Goal: Information Seeking & Learning: Check status

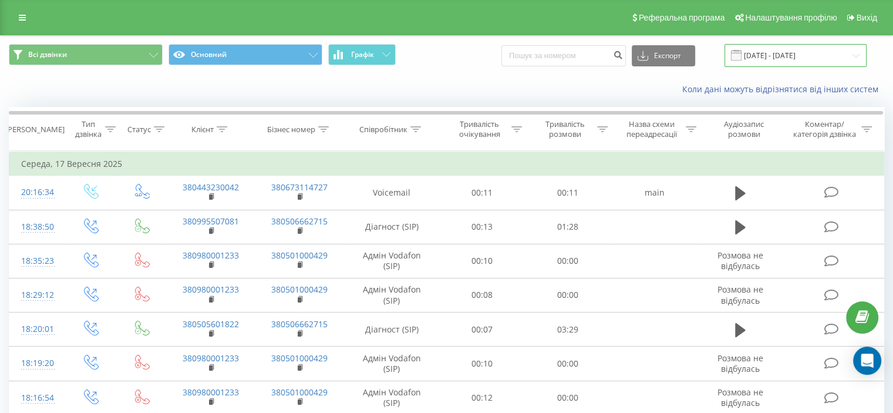
click at [802, 50] on input "[DATE] - [DATE]" at bounding box center [795, 55] width 142 height 23
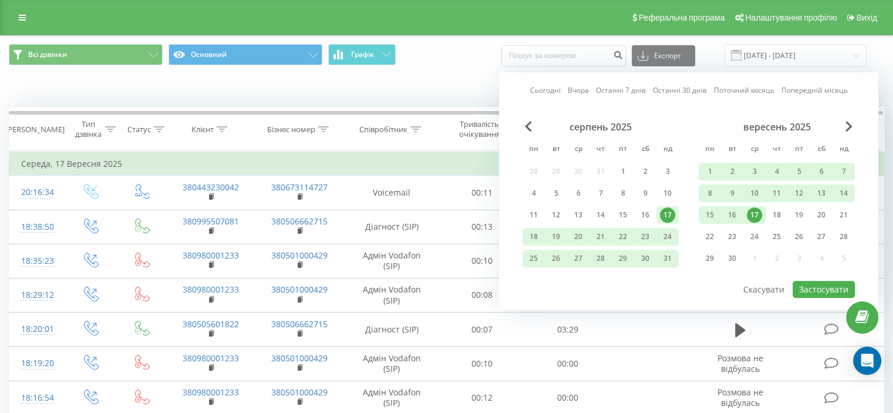
click at [639, 90] on link "Останні 7 днів" at bounding box center [621, 90] width 50 height 11
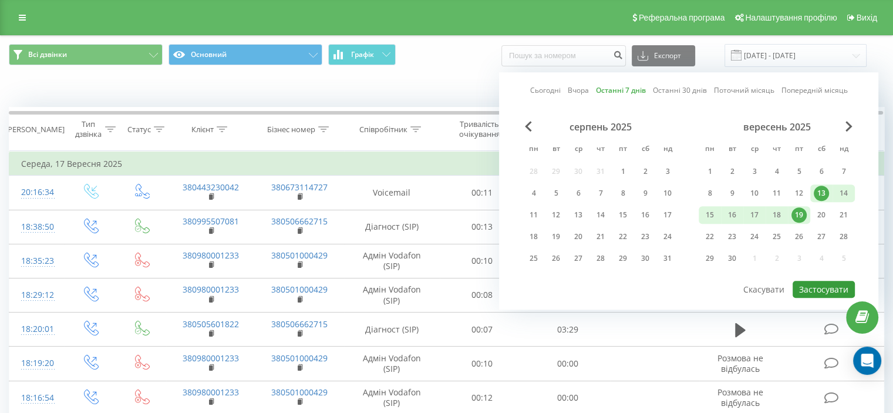
click at [829, 286] on button "Застосувати" at bounding box center [824, 289] width 62 height 17
type input "13.09.2025 - 19.09.2025"
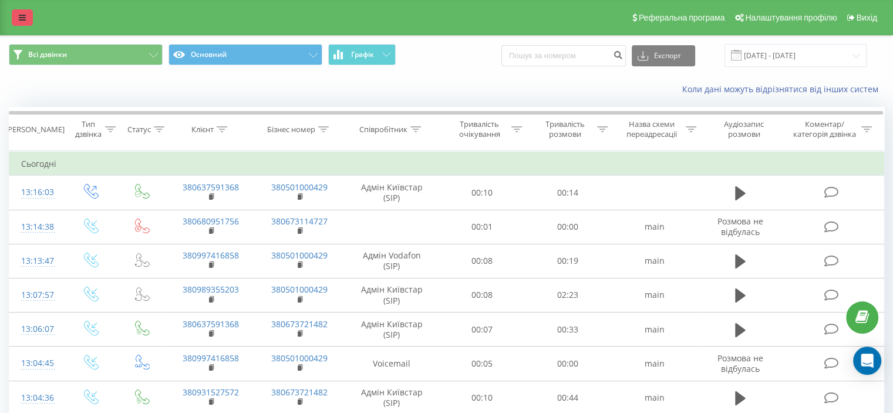
click at [21, 16] on icon at bounding box center [22, 18] width 7 height 8
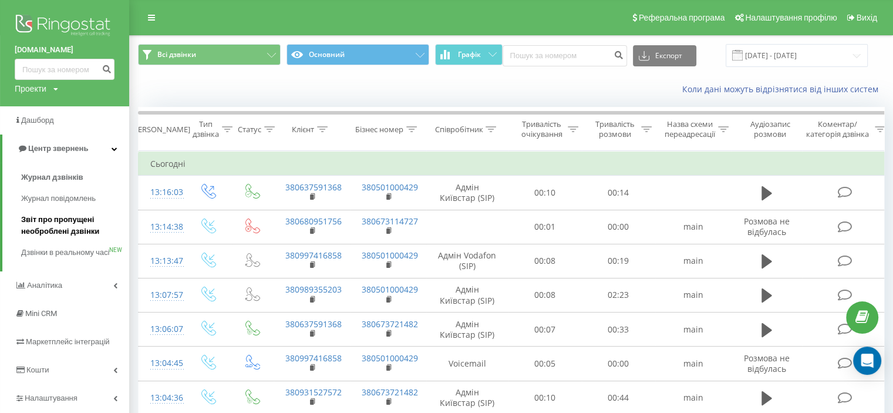
click at [69, 223] on span "Звіт про пропущені необроблені дзвінки" at bounding box center [72, 225] width 102 height 23
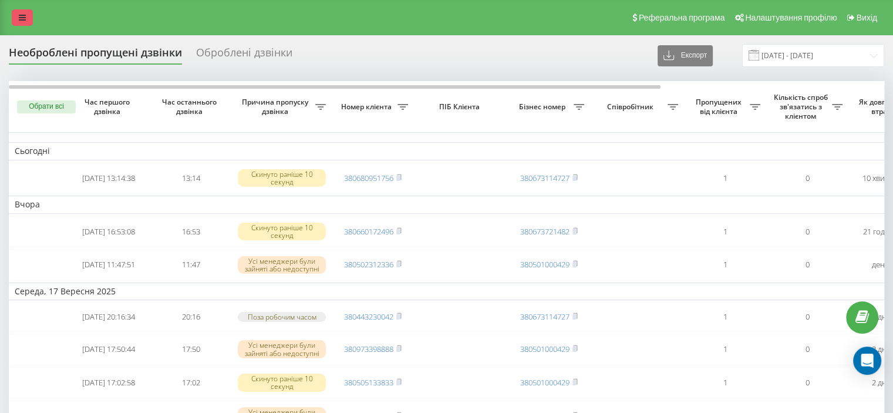
click at [19, 18] on icon at bounding box center [22, 18] width 7 height 8
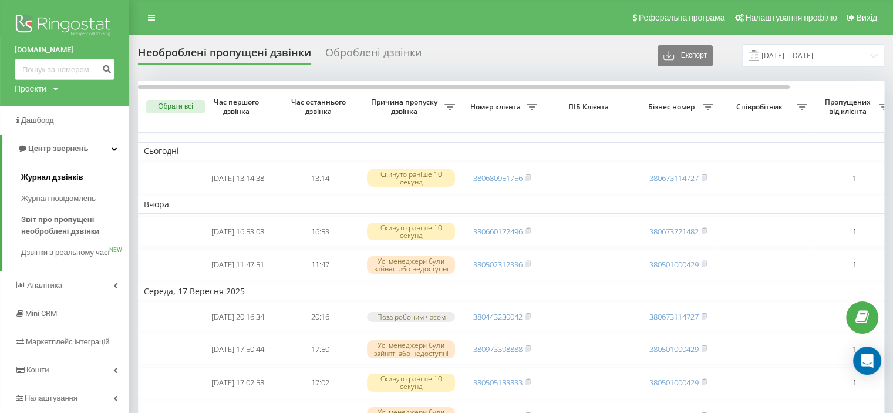
click at [63, 174] on span "Журнал дзвінків" at bounding box center [52, 177] width 62 height 12
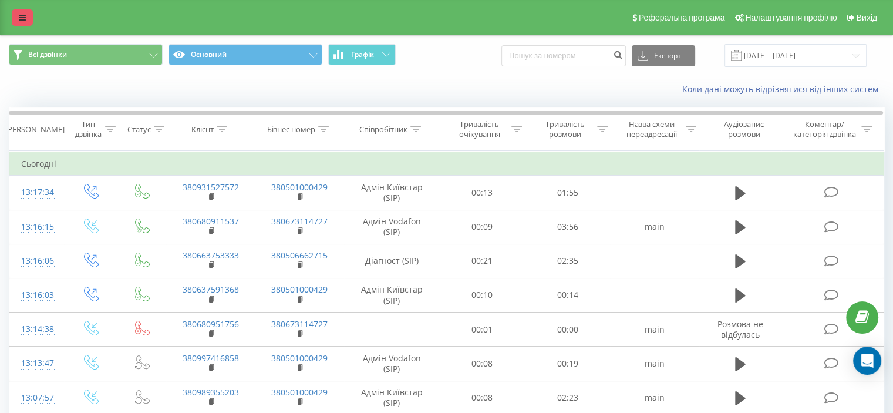
click at [19, 16] on icon at bounding box center [22, 18] width 7 height 8
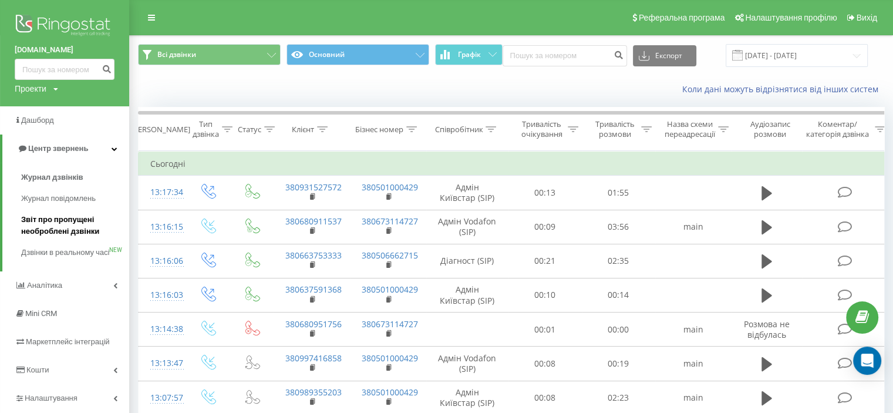
click at [60, 225] on span "Звіт про пропущені необроблені дзвінки" at bounding box center [72, 225] width 102 height 23
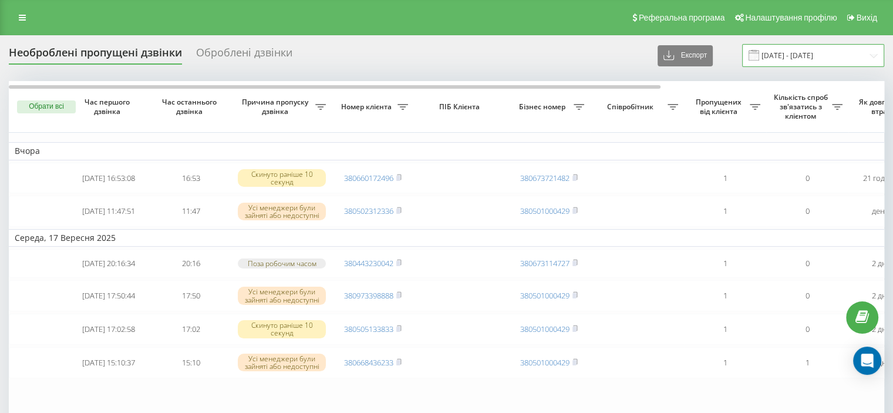
click at [817, 53] on input "19.08.2025 - 19.09.2025" at bounding box center [813, 55] width 142 height 23
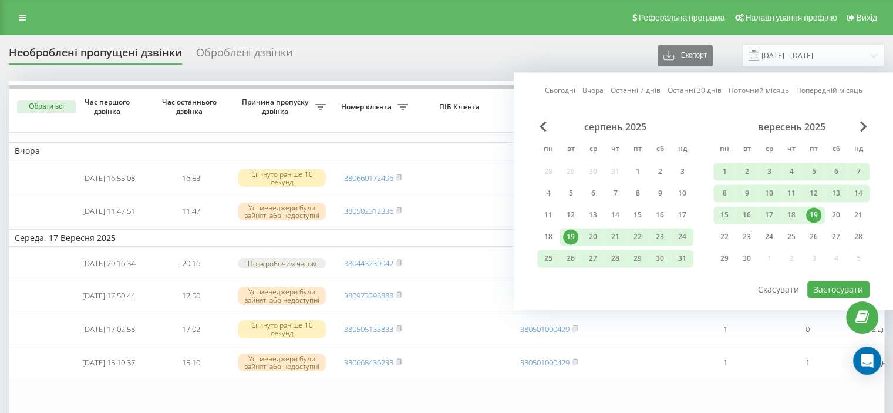
click at [635, 91] on link "Останні 7 днів" at bounding box center [636, 90] width 50 height 11
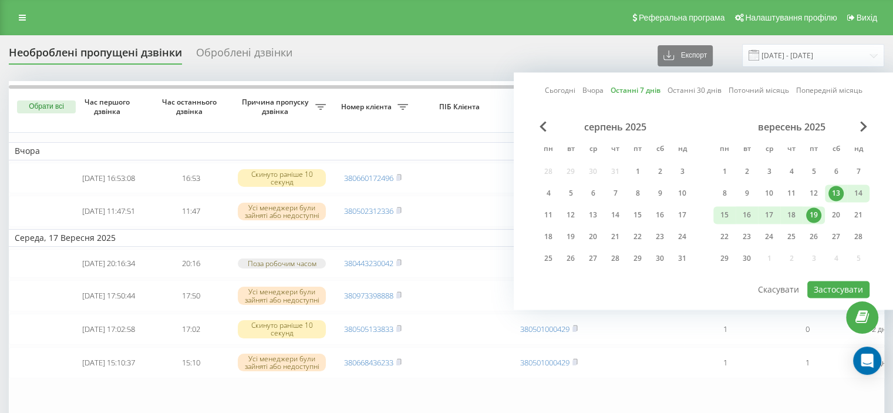
click at [635, 86] on link "Останні 7 днів" at bounding box center [636, 90] width 50 height 11
click at [629, 89] on link "Останні 7 днів" at bounding box center [636, 90] width 50 height 11
click at [629, 91] on link "Останні 7 днів" at bounding box center [636, 90] width 50 height 11
click at [632, 89] on link "Останні 7 днів" at bounding box center [636, 90] width 50 height 11
click at [459, 52] on div "Необроблені пропущені дзвінки Оброблені дзвінки Експорт .csv .xlsx 19.08.2025 -…" at bounding box center [446, 55] width 875 height 23
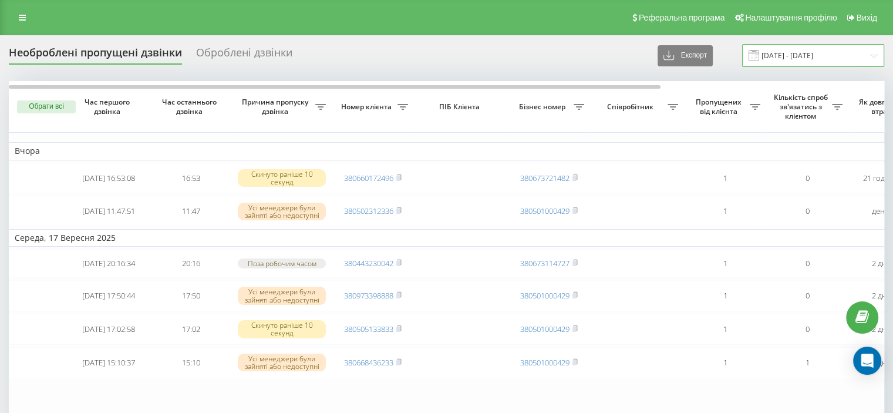
click at [792, 55] on input "19.08.2025 - 19.09.2025" at bounding box center [813, 55] width 142 height 23
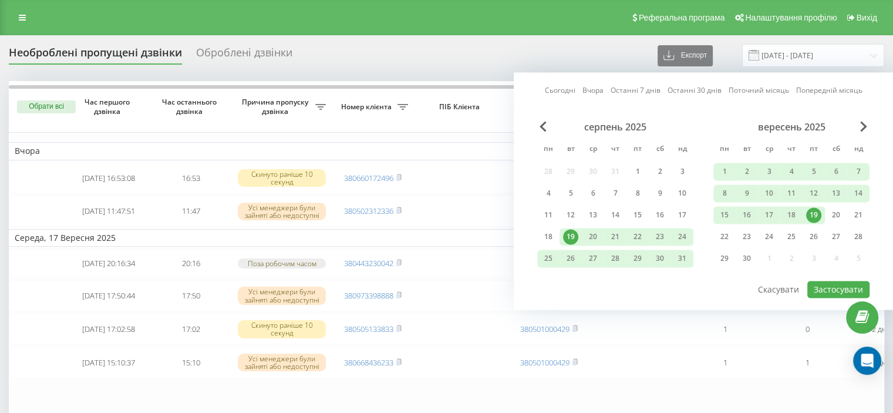
click at [629, 89] on link "Останні 7 днів" at bounding box center [636, 90] width 50 height 11
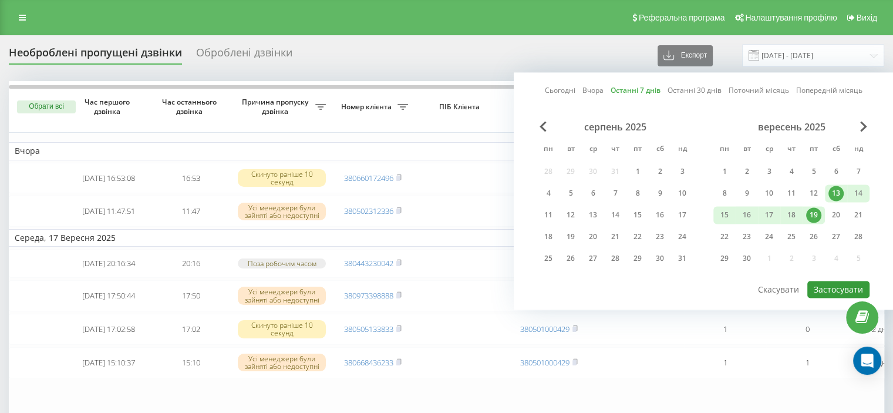
click at [843, 286] on button "Застосувати" at bounding box center [838, 289] width 62 height 17
type input "13.09.2025 - 19.09.2025"
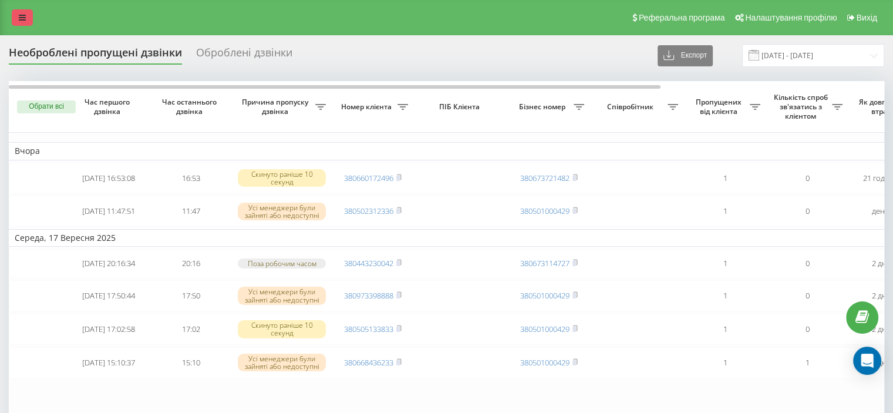
click at [23, 10] on link at bounding box center [22, 17] width 21 height 16
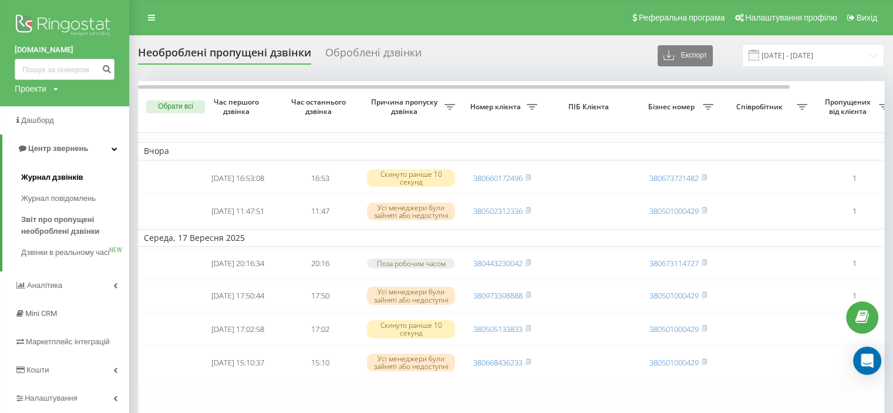
click at [58, 177] on span "Журнал дзвінків" at bounding box center [52, 177] width 62 height 12
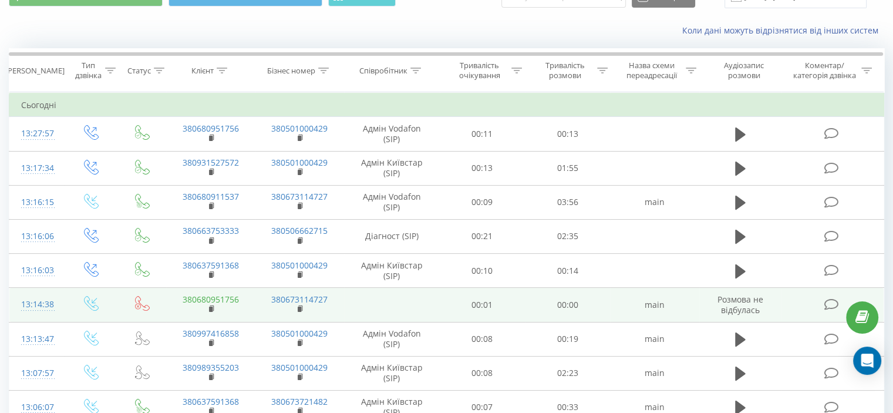
scroll to position [59, 0]
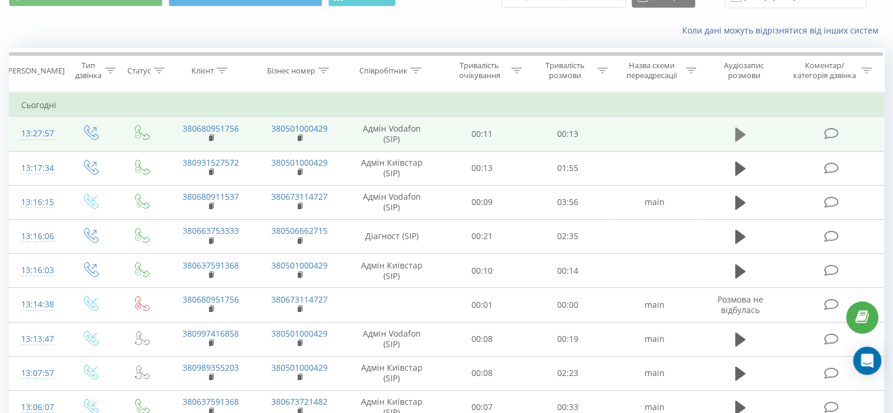
click at [741, 131] on icon at bounding box center [740, 134] width 11 height 14
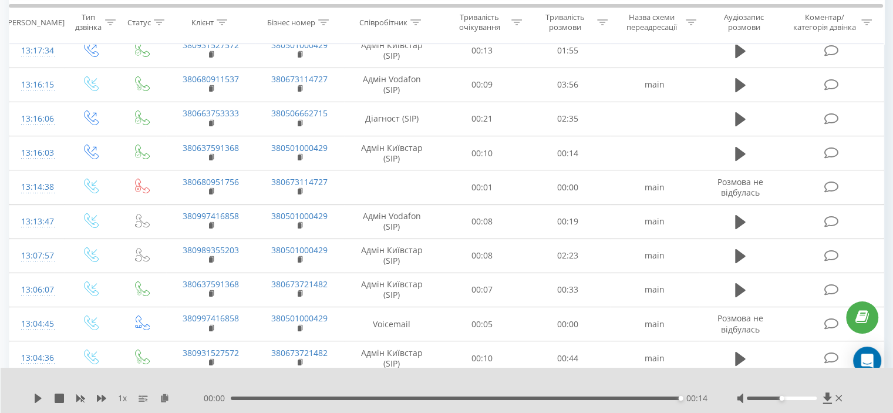
scroll to position [0, 0]
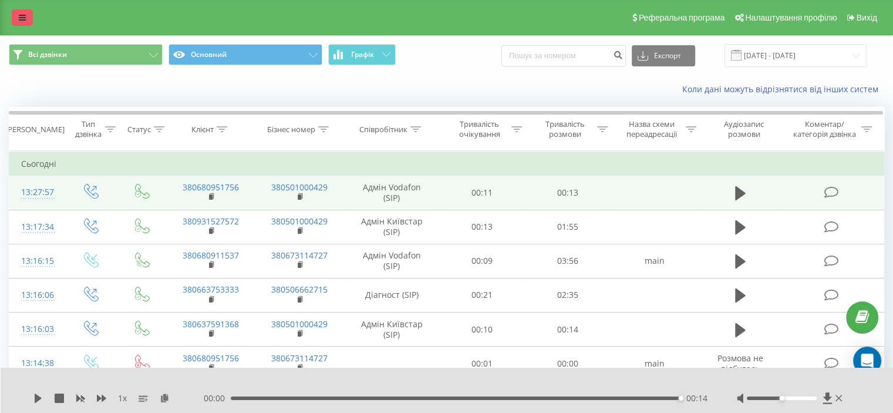
click at [19, 14] on icon at bounding box center [22, 18] width 7 height 8
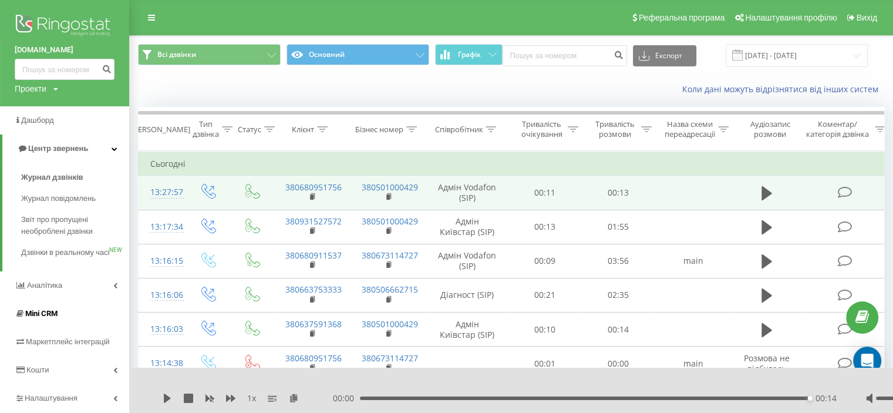
click at [43, 318] on span "Mini CRM" at bounding box center [41, 313] width 32 height 9
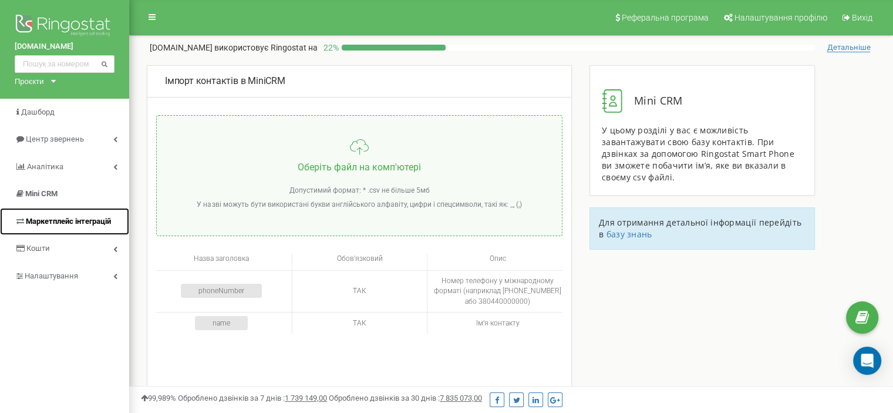
click at [66, 221] on span "Маркетплейс інтеграцій" at bounding box center [68, 221] width 85 height 9
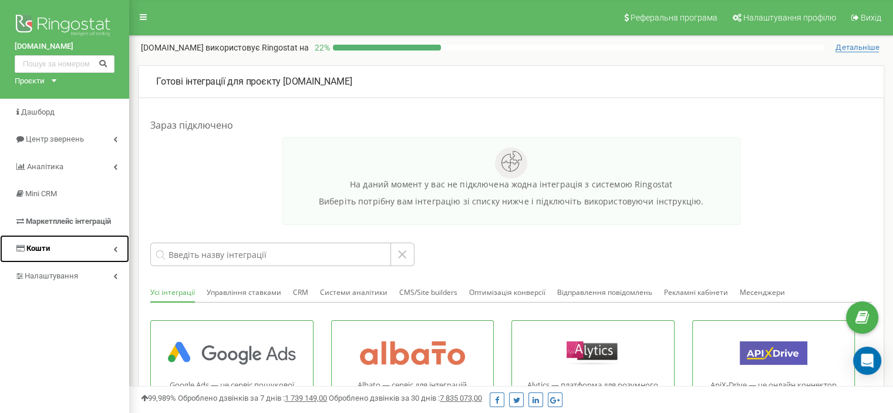
click at [77, 251] on link "Кошти" at bounding box center [64, 249] width 129 height 28
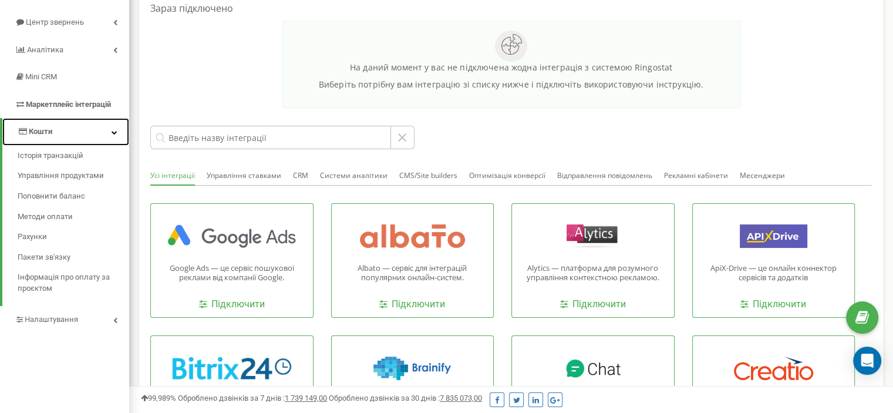
scroll to position [117, 0]
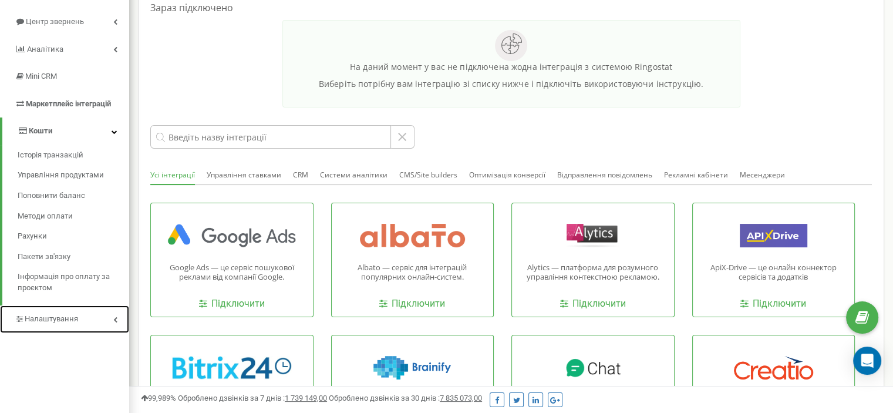
click at [66, 318] on span "Налаштування" at bounding box center [51, 318] width 53 height 9
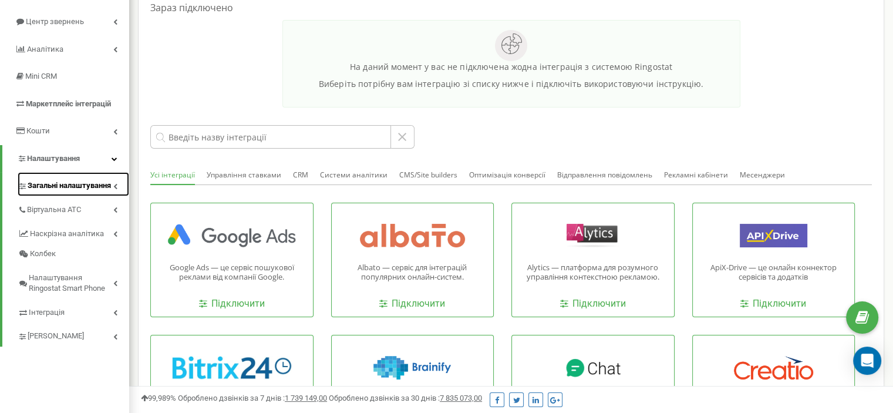
click at [58, 185] on span "Загальні налаштування" at bounding box center [69, 185] width 83 height 11
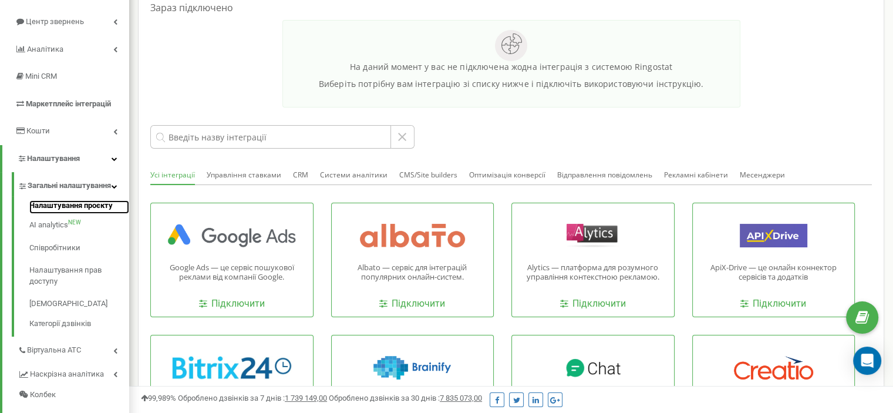
click at [56, 214] on link "Налаштування проєкту" at bounding box center [79, 207] width 100 height 14
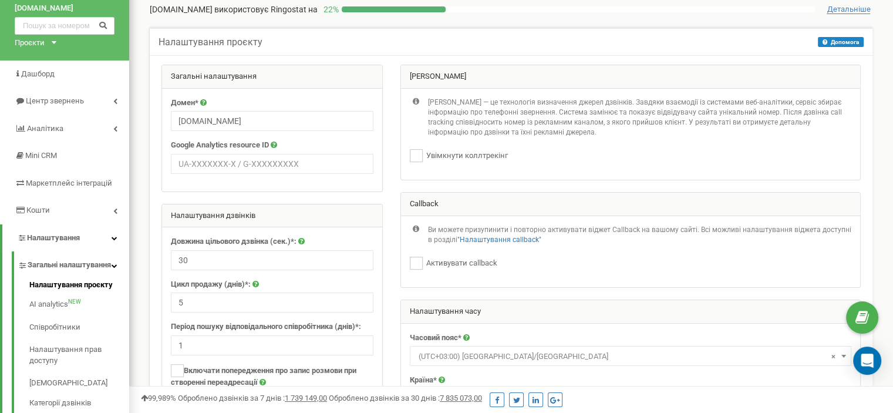
scroll to position [117, 0]
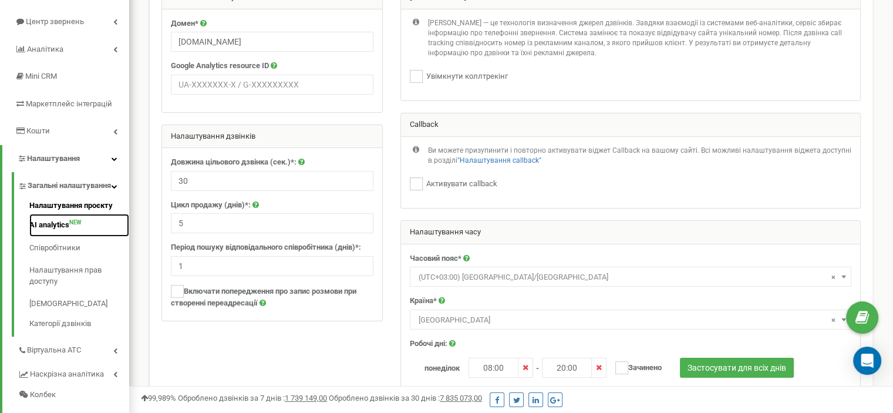
click at [59, 232] on link "AI analytics NEW" at bounding box center [79, 225] width 100 height 23
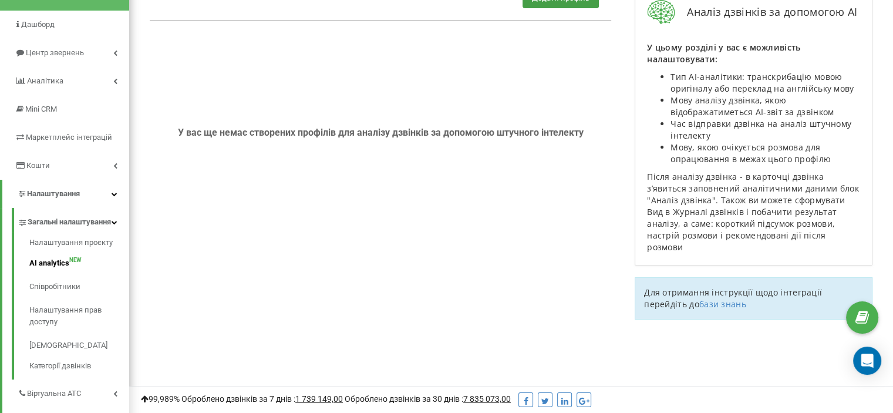
scroll to position [115, 0]
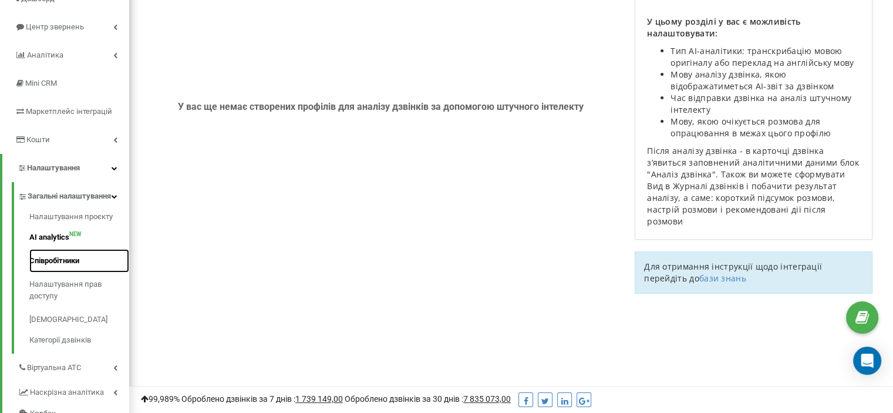
click at [50, 268] on link "Співробітники" at bounding box center [79, 260] width 100 height 23
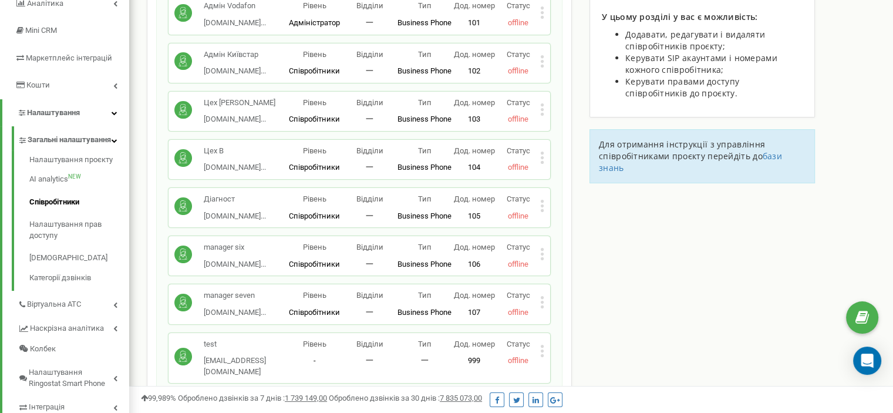
scroll to position [235, 0]
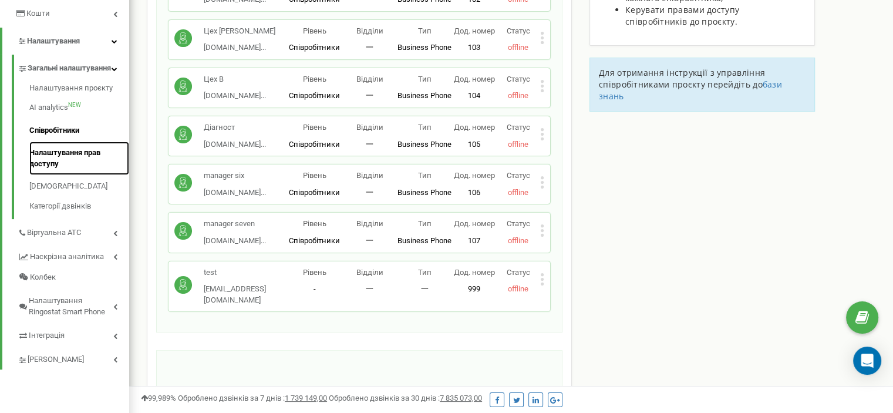
click at [73, 162] on link "Налаштування прав доступу" at bounding box center [79, 157] width 100 height 33
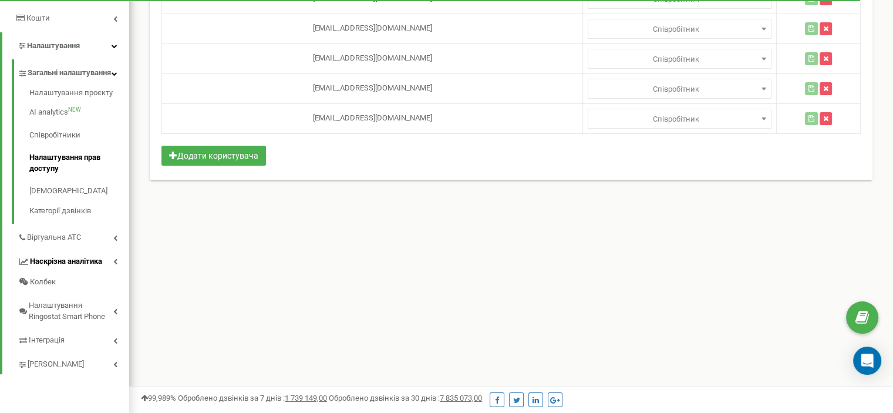
scroll to position [235, 0]
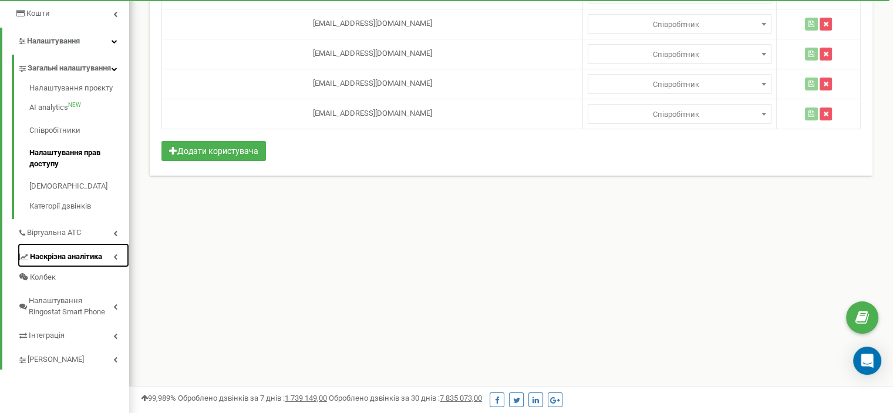
click at [115, 259] on icon at bounding box center [115, 257] width 4 height 6
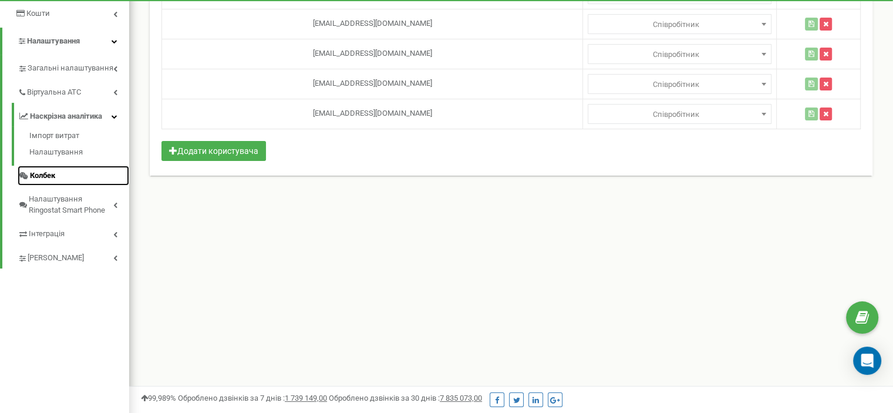
click at [59, 177] on link "Колбек" at bounding box center [74, 176] width 112 height 21
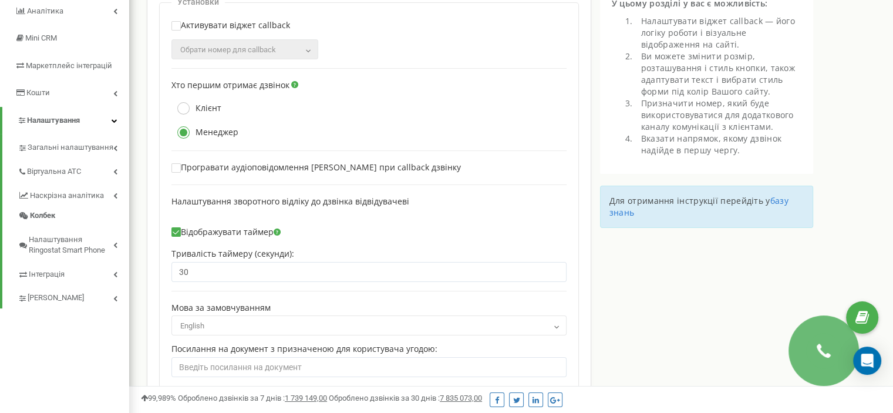
scroll to position [176, 0]
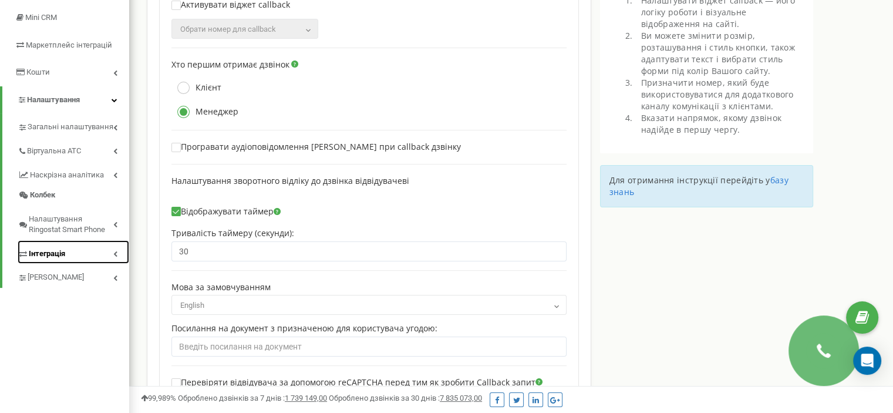
click at [115, 253] on icon at bounding box center [115, 254] width 4 height 6
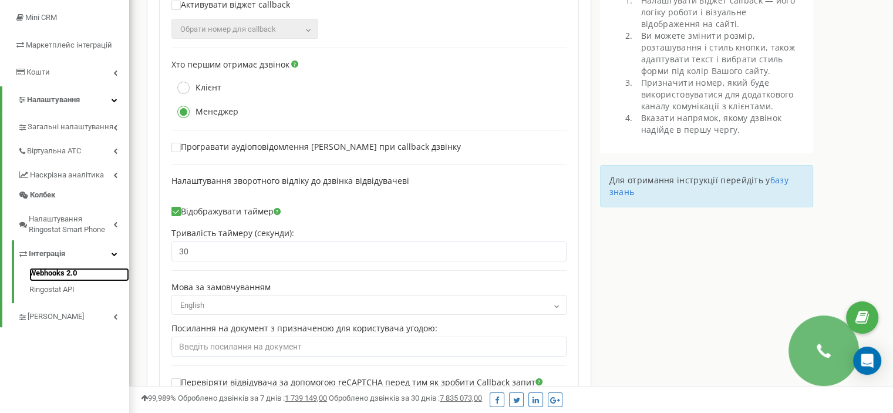
click at [58, 270] on link "Webhooks 2.0" at bounding box center [79, 275] width 100 height 14
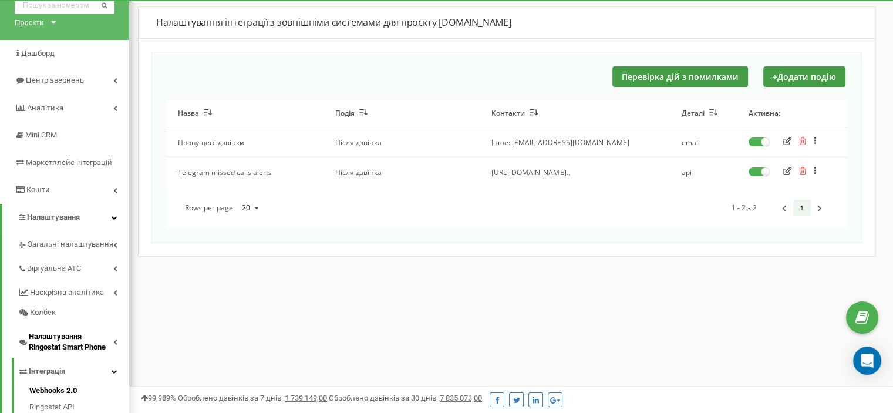
scroll to position [117, 0]
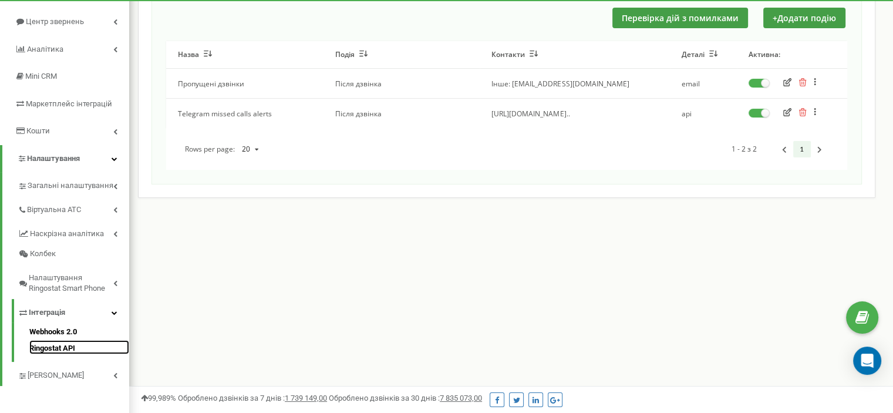
click at [47, 349] on link "Ringostat API" at bounding box center [79, 347] width 100 height 14
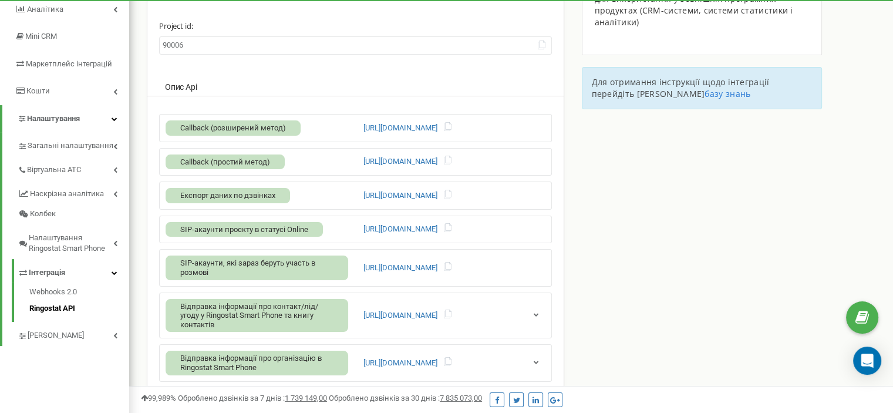
scroll to position [176, 0]
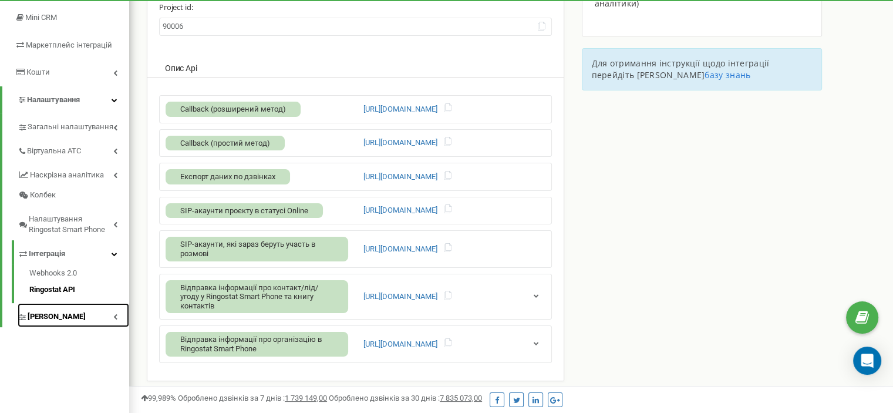
click at [113, 319] on icon at bounding box center [115, 317] width 4 height 6
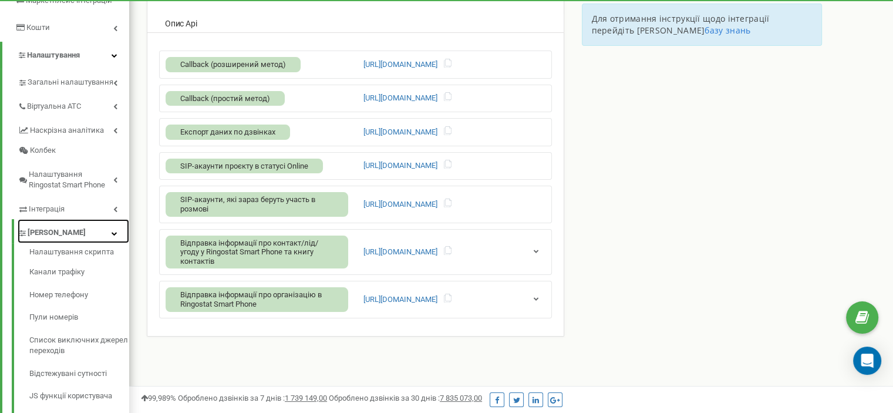
scroll to position [291, 0]
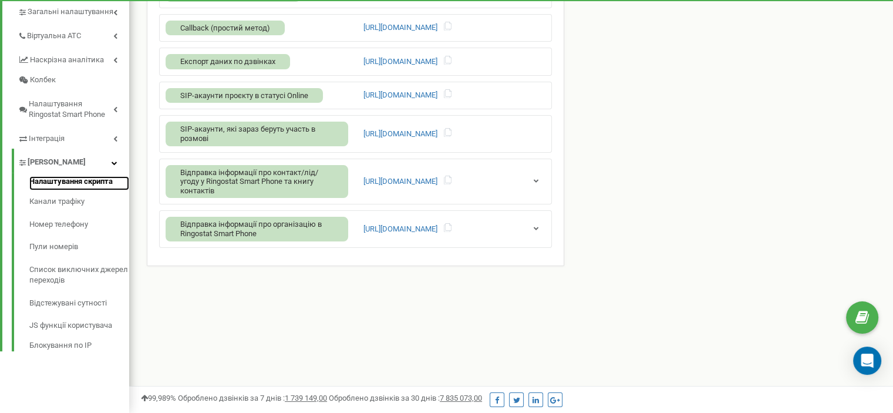
click at [86, 183] on link "Налаштування скрипта" at bounding box center [79, 183] width 100 height 14
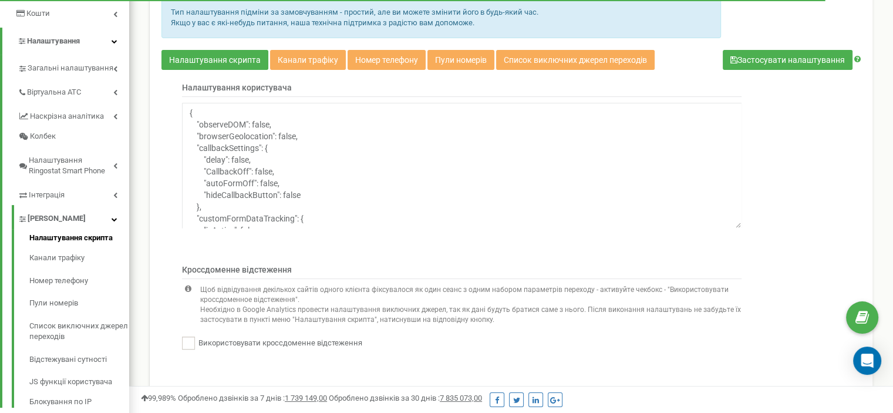
scroll to position [117, 0]
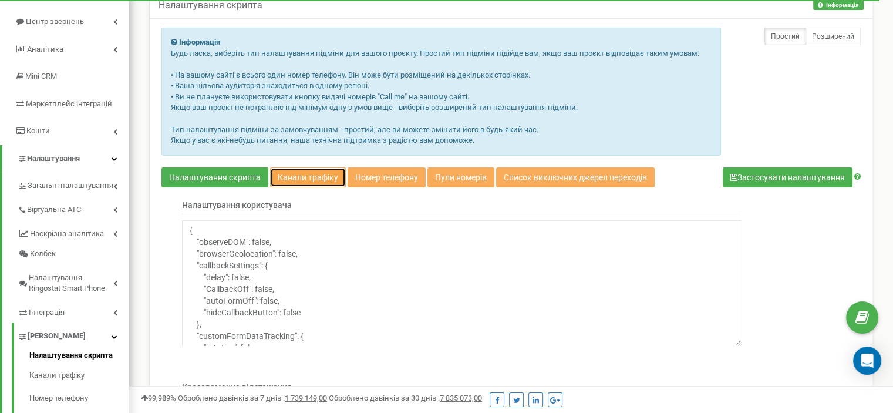
click at [309, 174] on link "Канали трафіку" at bounding box center [308, 177] width 76 height 20
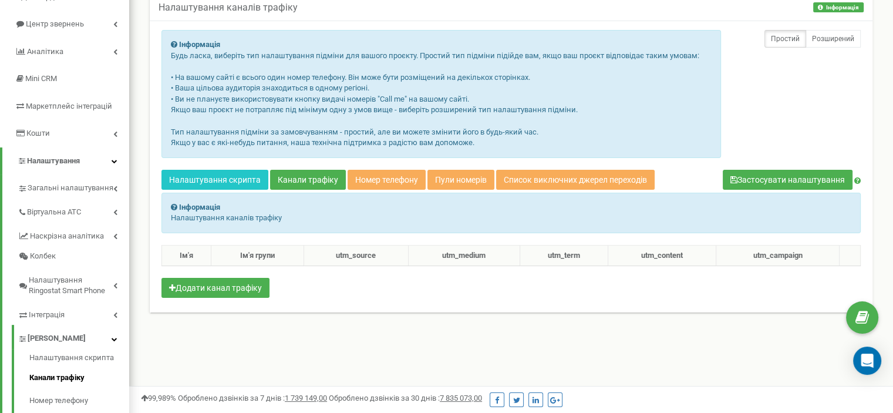
scroll to position [117, 0]
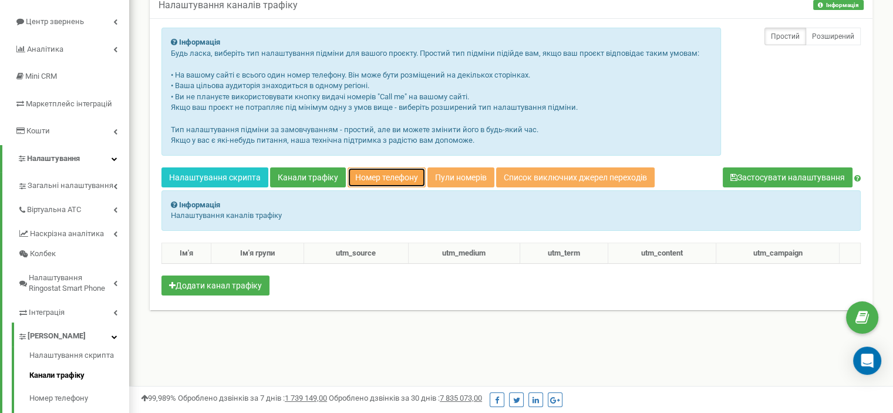
click at [405, 176] on link "Номер телефону" at bounding box center [387, 177] width 78 height 20
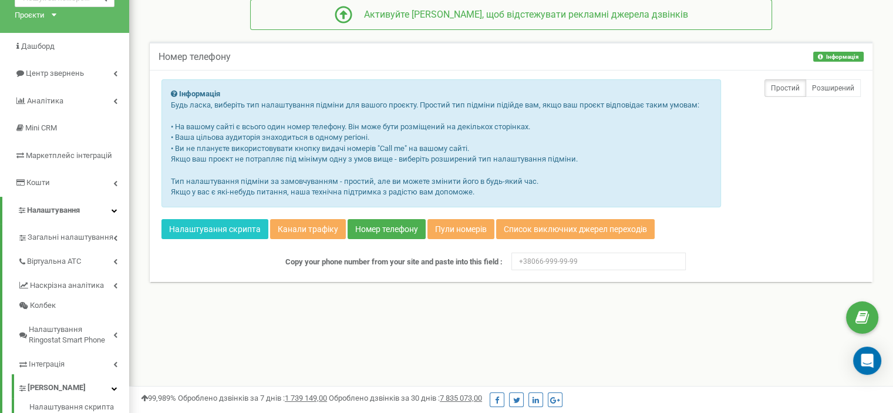
scroll to position [133, 0]
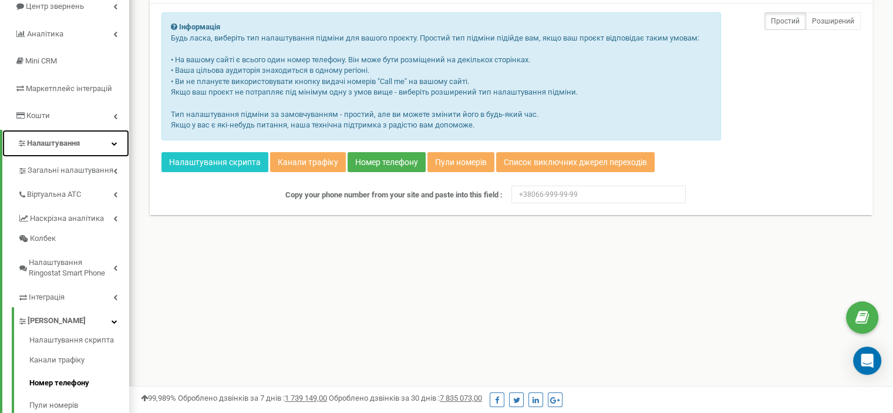
click at [115, 143] on icon at bounding box center [115, 143] width 6 height 6
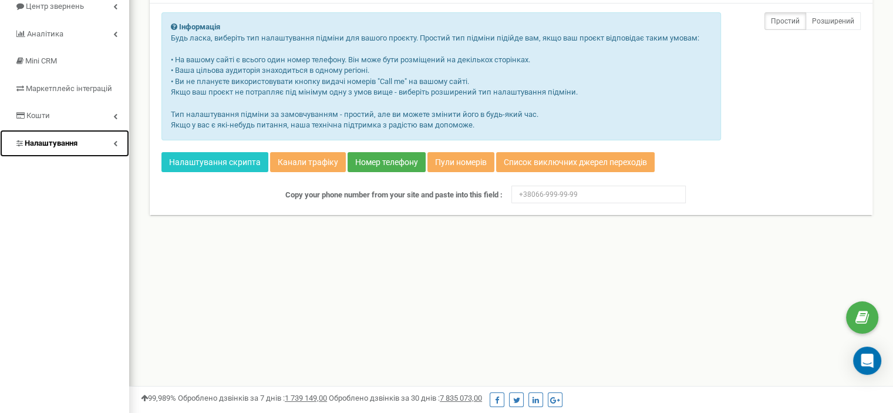
click at [115, 143] on icon at bounding box center [115, 143] width 4 height 6
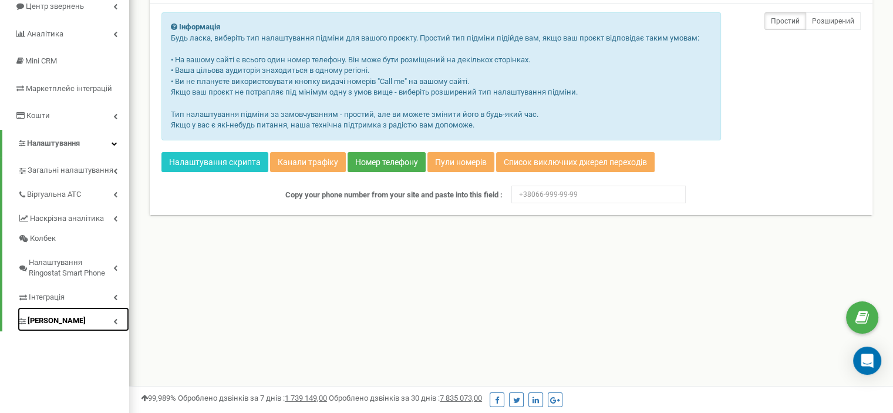
click at [114, 321] on icon at bounding box center [115, 321] width 4 height 6
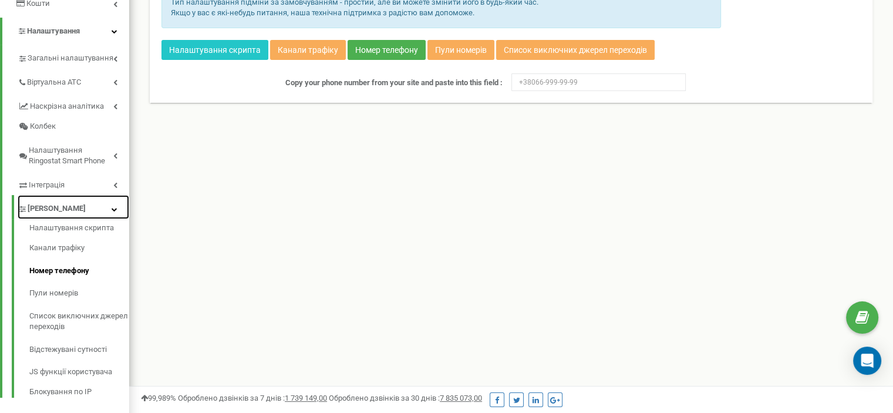
scroll to position [115, 0]
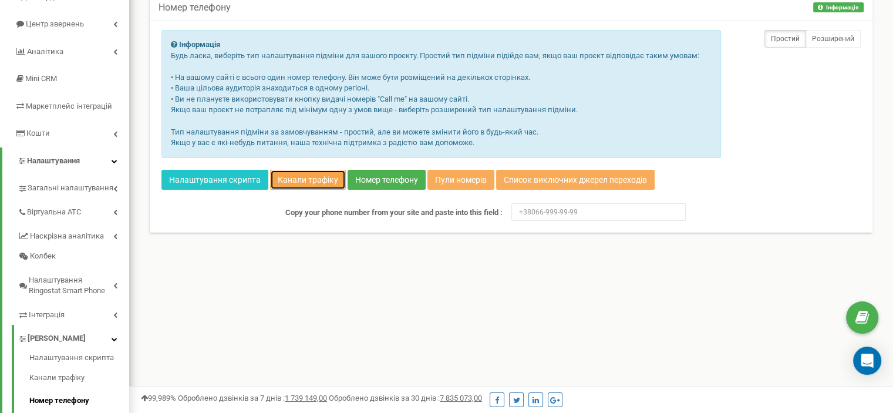
click at [312, 175] on link "Канали трафіку" at bounding box center [308, 180] width 76 height 20
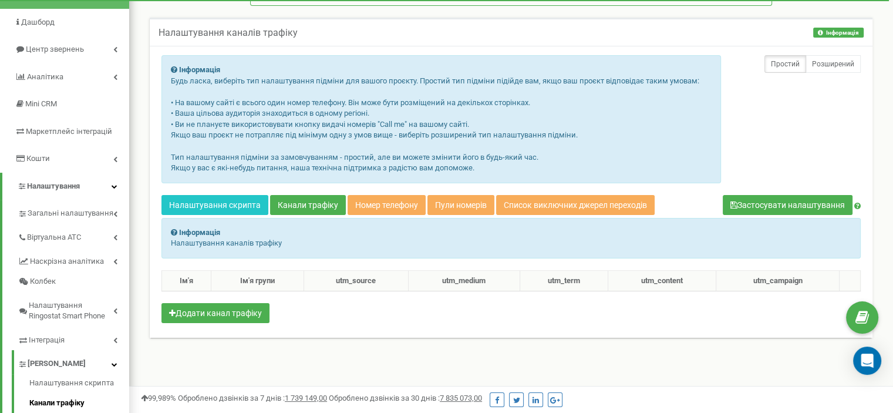
scroll to position [59, 0]
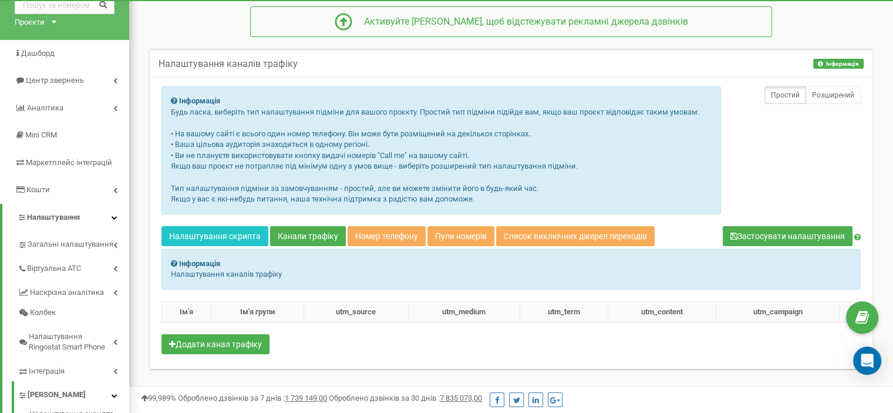
drag, startPoint x: 247, startPoint y: 133, endPoint x: 161, endPoint y: 32, distance: 132.0
click at [161, 32] on div "Реферальна програма Налаштування профілю Вихід [DOMAIN_NAME] використовує Ringo…" at bounding box center [511, 293] width 764 height 705
click at [116, 81] on icon at bounding box center [115, 80] width 4 height 6
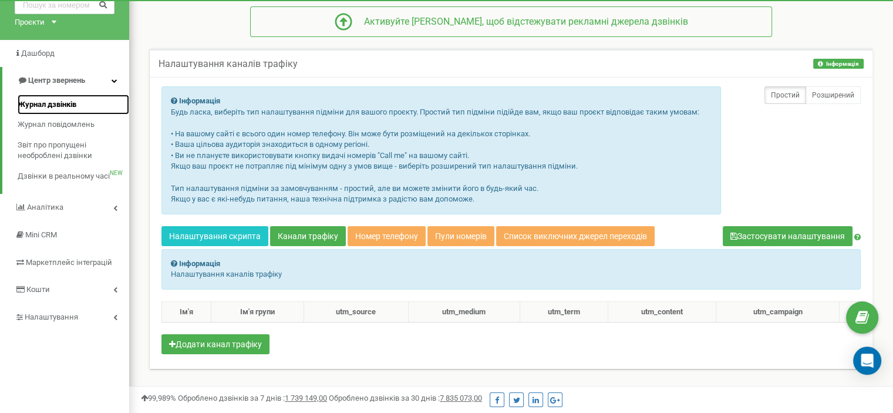
click at [45, 102] on span "Журнал дзвінків" at bounding box center [47, 104] width 59 height 11
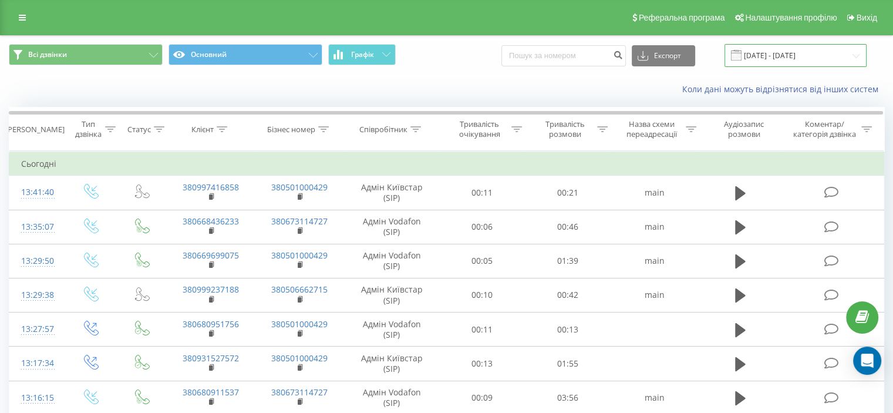
click at [783, 52] on input "[DATE] - [DATE]" at bounding box center [795, 55] width 142 height 23
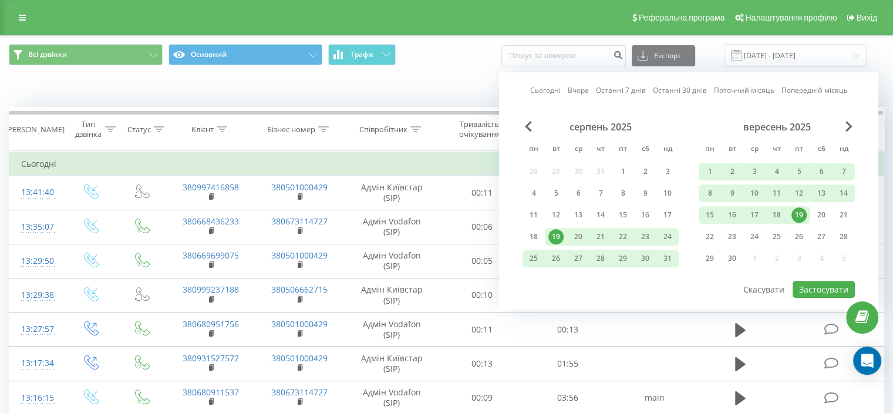
click at [625, 89] on link "Останні 7 днів" at bounding box center [621, 90] width 50 height 11
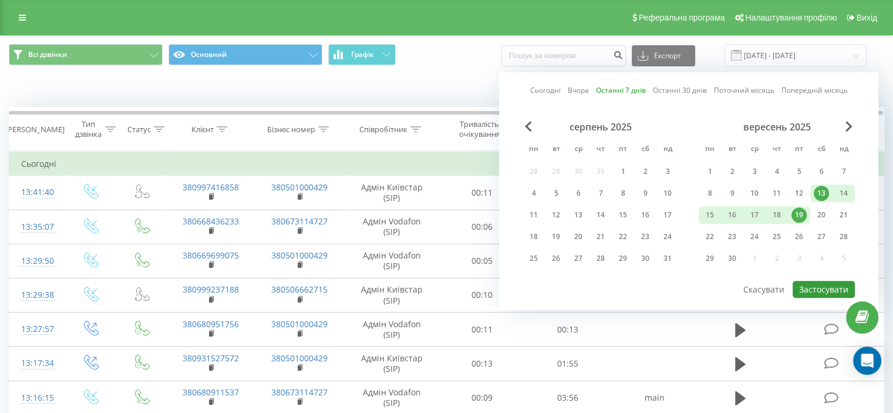
click at [815, 281] on button "Застосувати" at bounding box center [824, 289] width 62 height 17
type input "[DATE] - [DATE]"
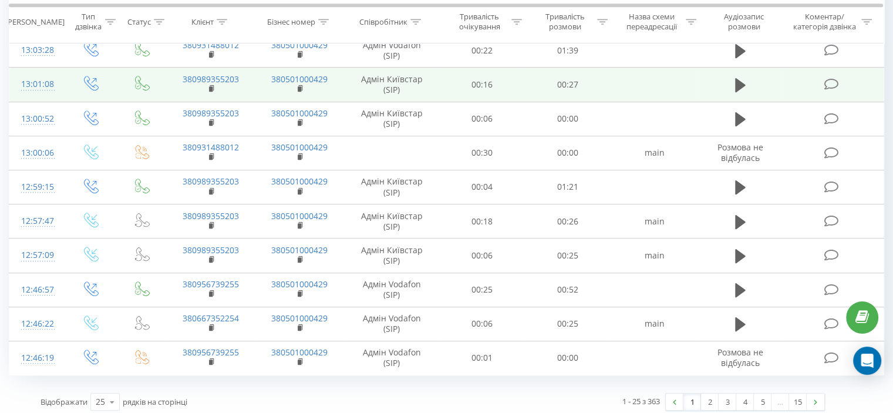
scroll to position [658, 0]
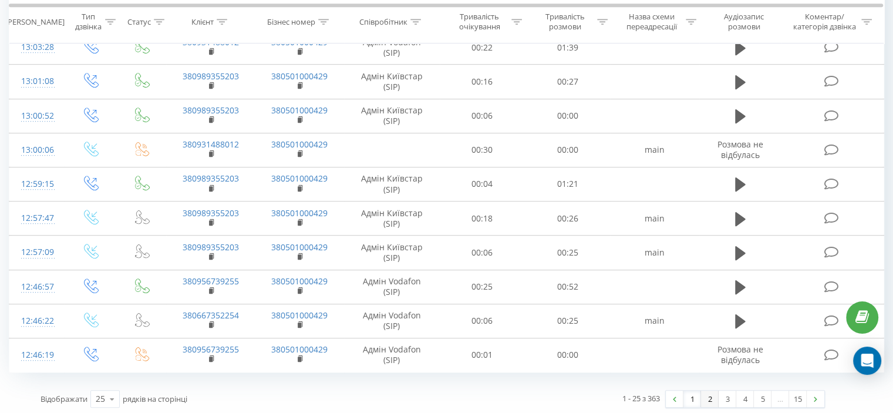
click at [707, 398] on link "2" at bounding box center [710, 398] width 18 height 16
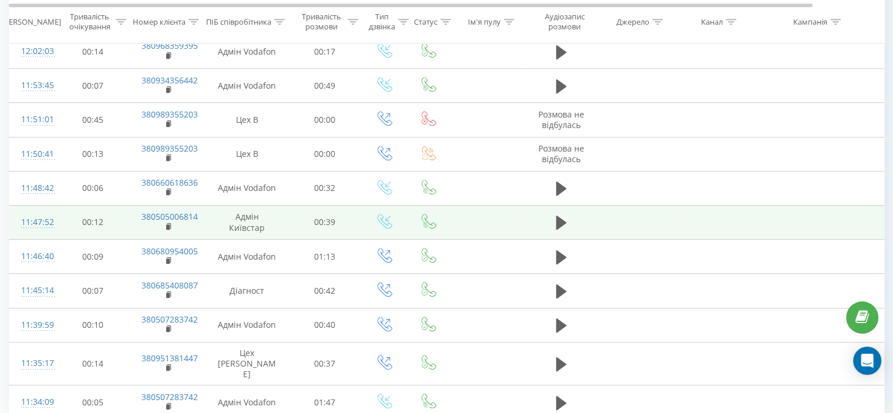
scroll to position [658, 0]
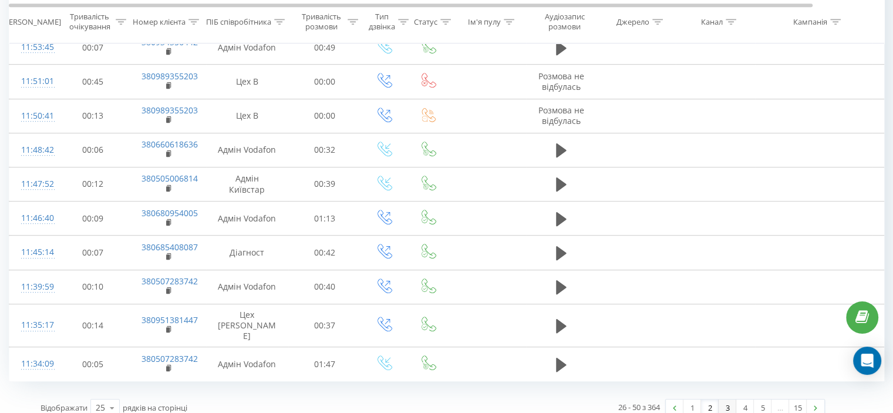
click at [728, 399] on link "3" at bounding box center [728, 407] width 18 height 16
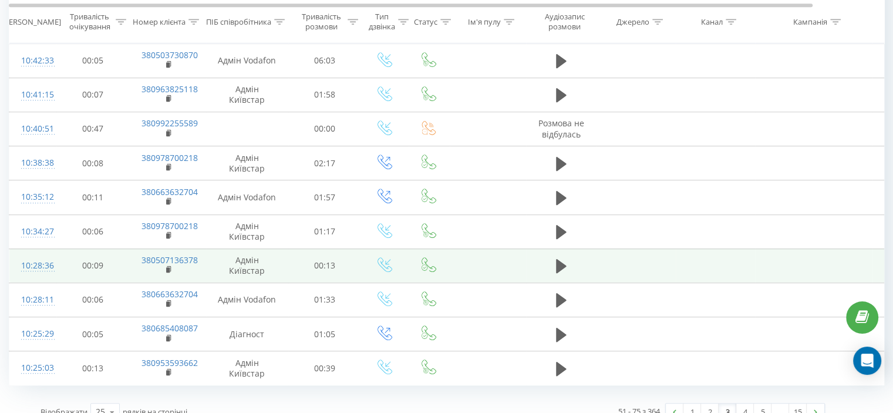
scroll to position [658, 0]
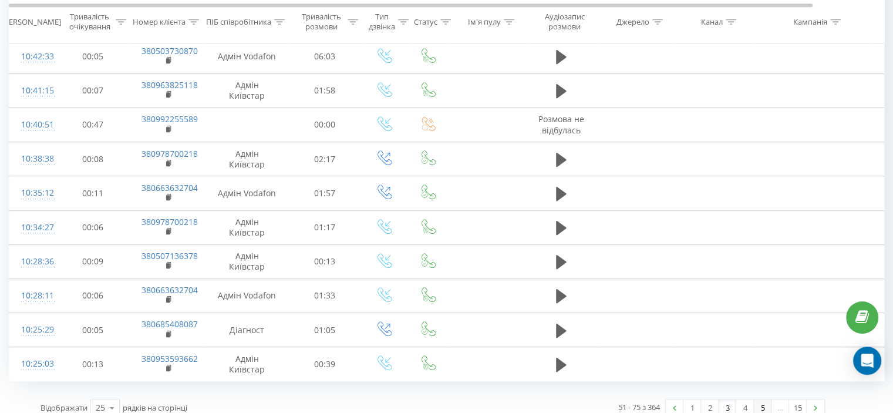
click at [757, 399] on link "5" at bounding box center [763, 407] width 18 height 16
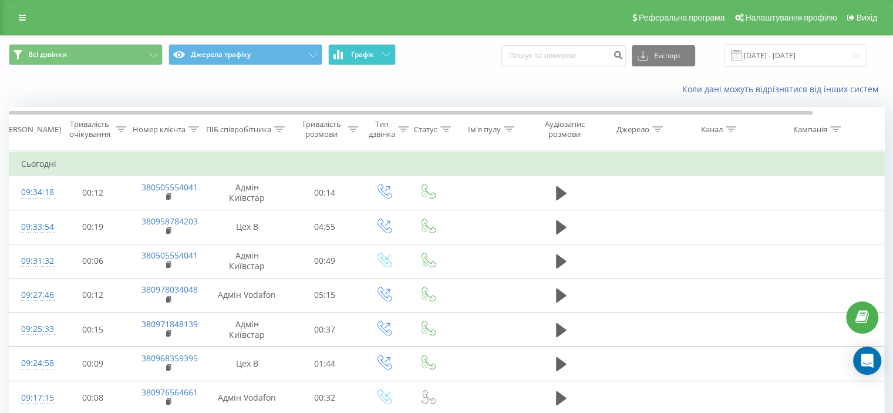
click at [383, 51] on button "Графік" at bounding box center [362, 54] width 68 height 21
